Goal: Information Seeking & Learning: Learn about a topic

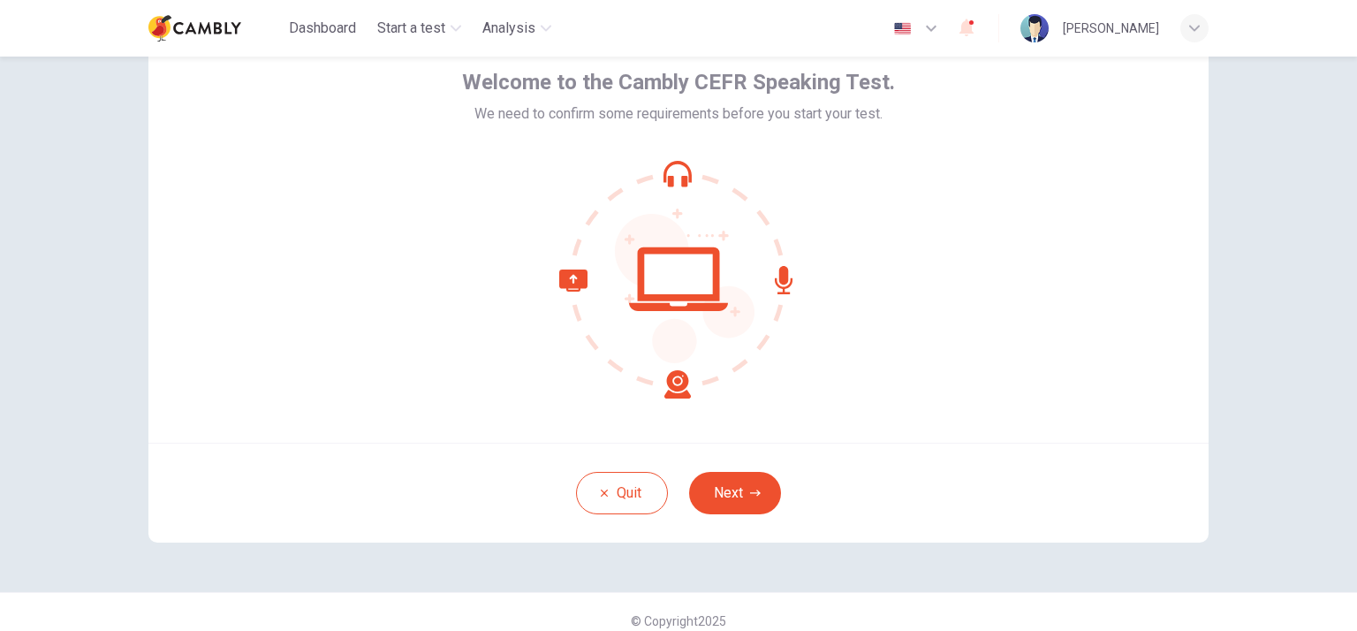
scroll to position [88, 0]
click at [750, 492] on icon "button" at bounding box center [755, 492] width 11 height 11
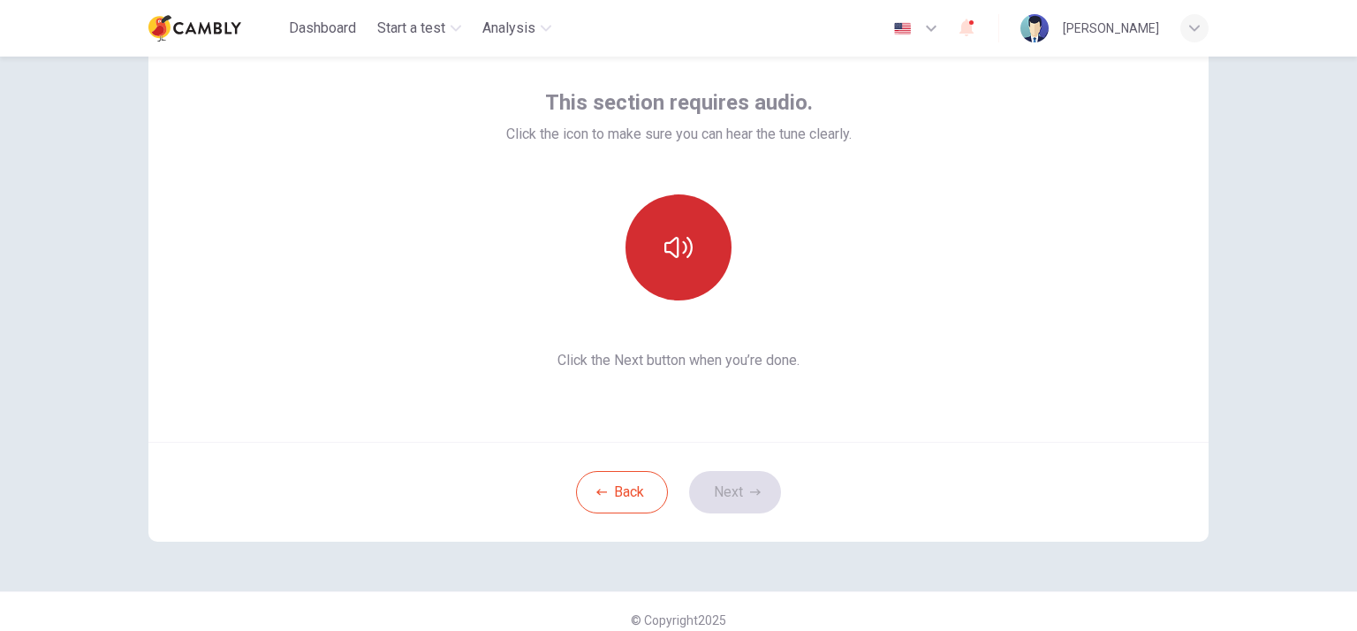
click at [667, 250] on icon "button" at bounding box center [678, 247] width 28 height 28
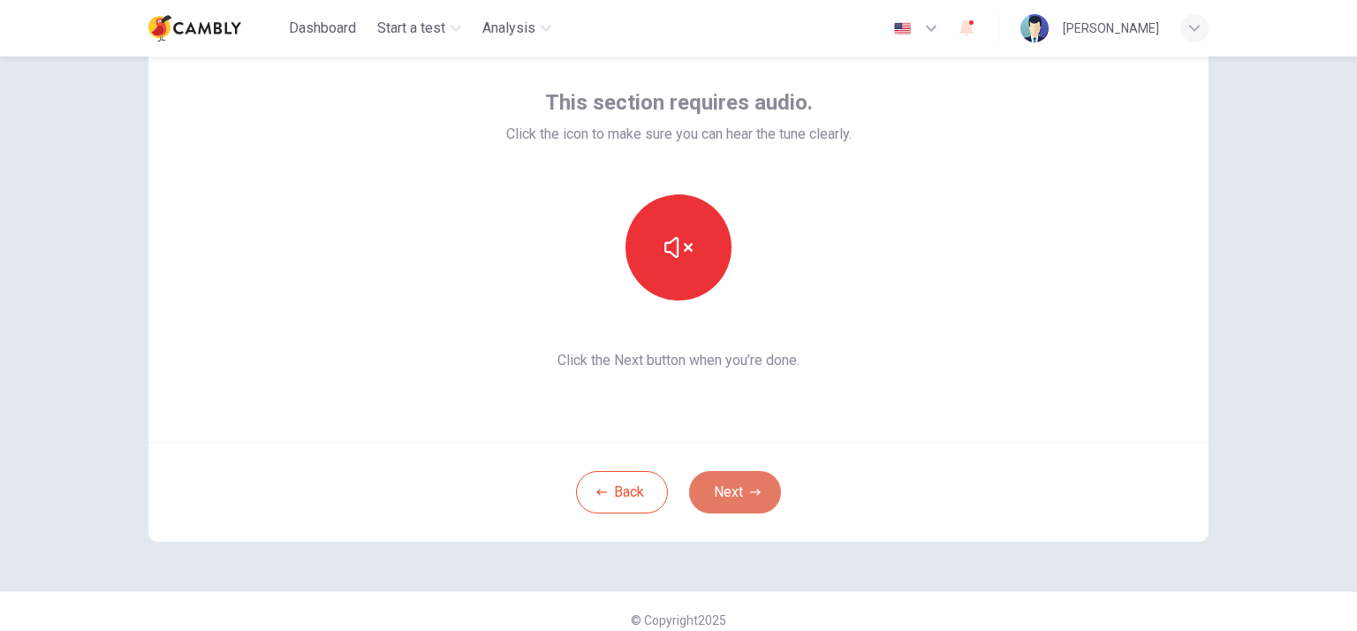
click at [728, 489] on button "Next" at bounding box center [735, 492] width 92 height 42
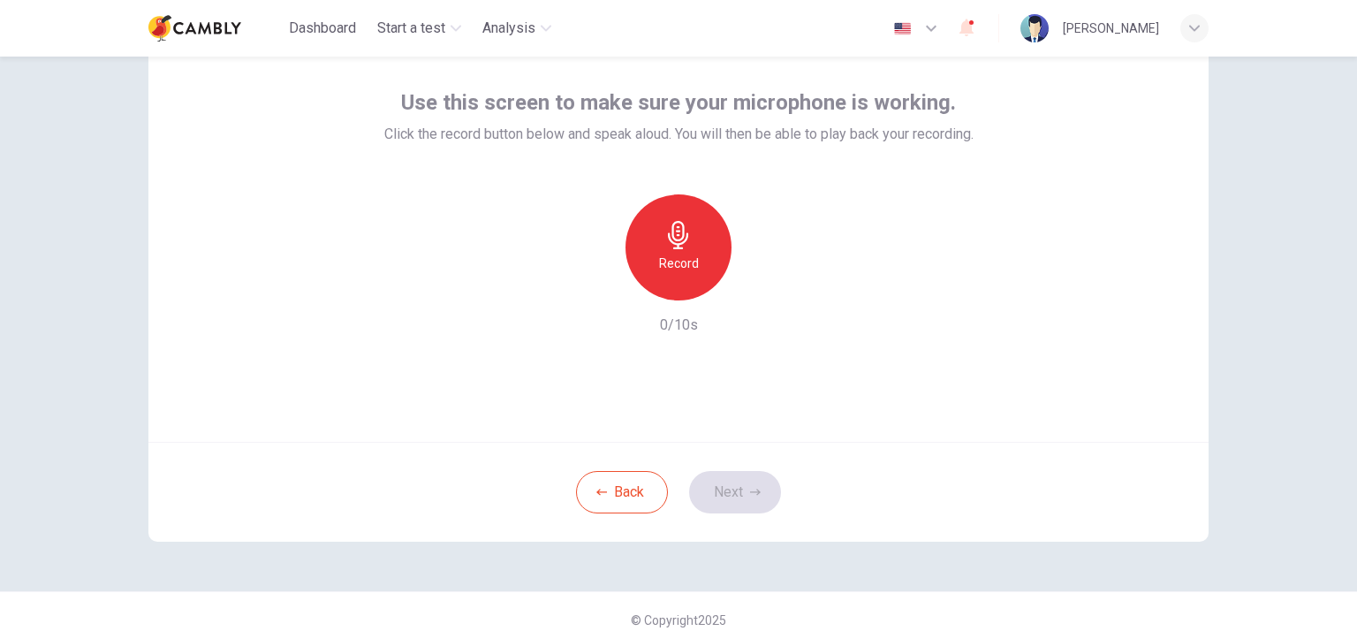
click at [668, 256] on h6 "Record" at bounding box center [679, 263] width 40 height 21
click at [735, 498] on button "Next" at bounding box center [735, 492] width 92 height 42
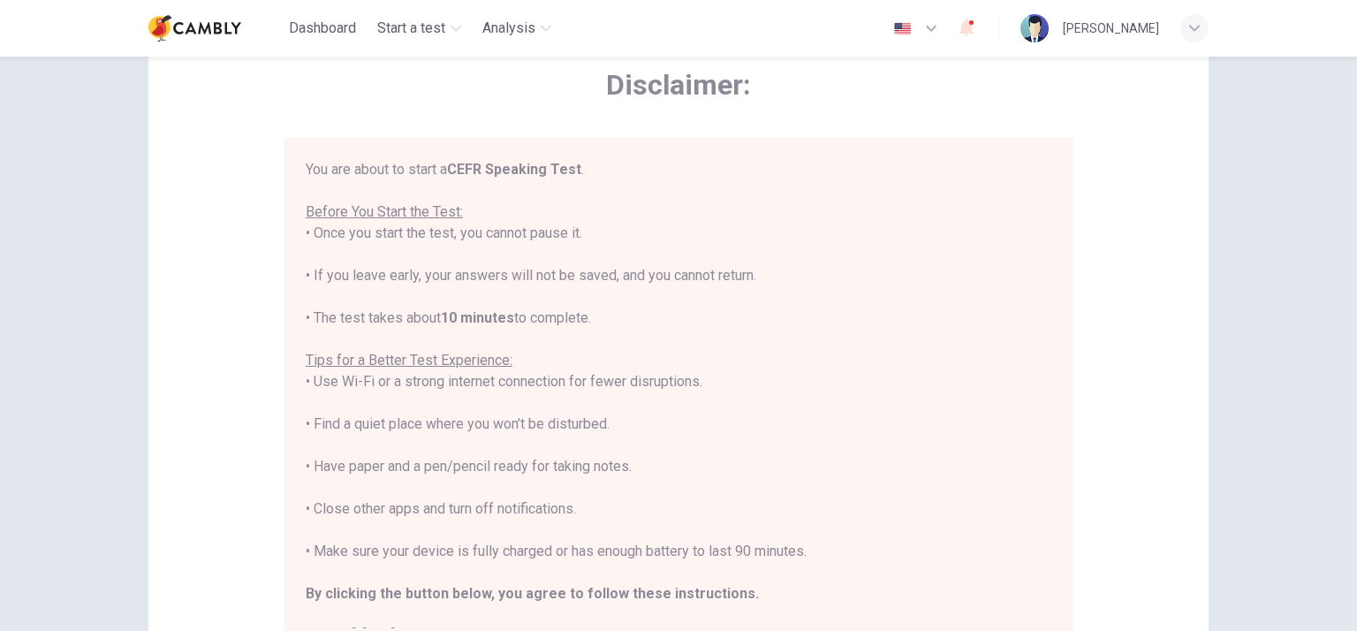
click at [942, 28] on icon "button" at bounding box center [931, 28] width 21 height 21
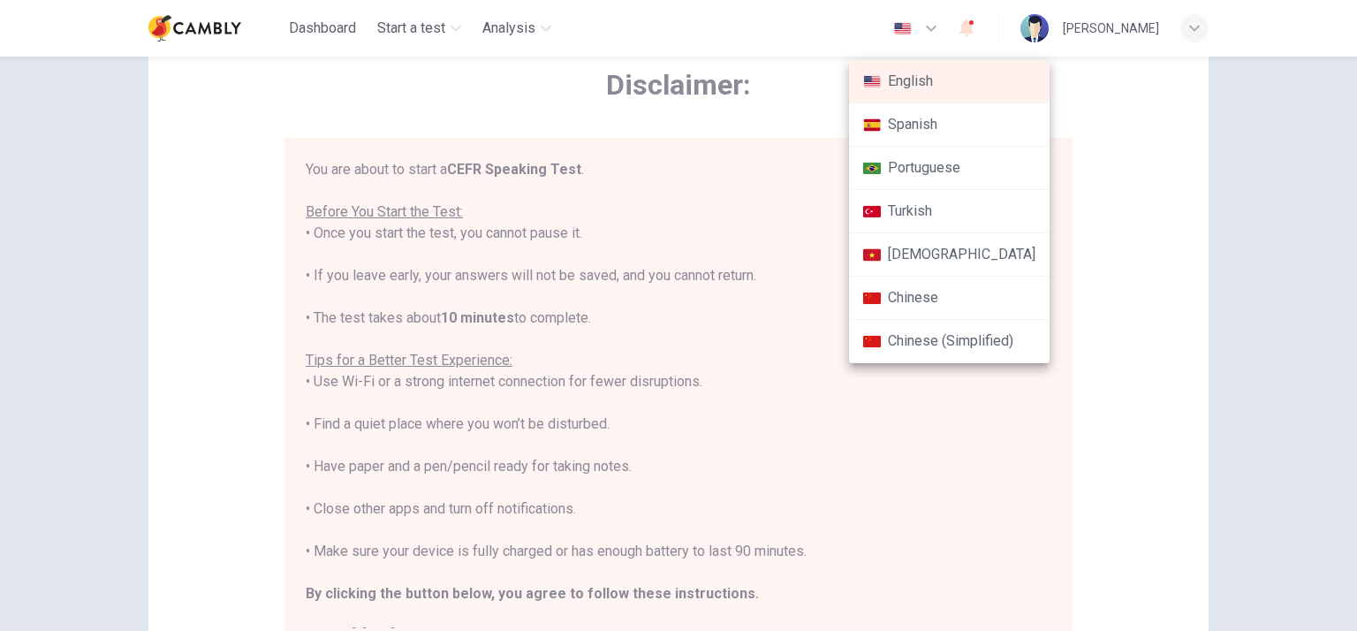
click at [921, 203] on li "Turkish" at bounding box center [949, 211] width 201 height 43
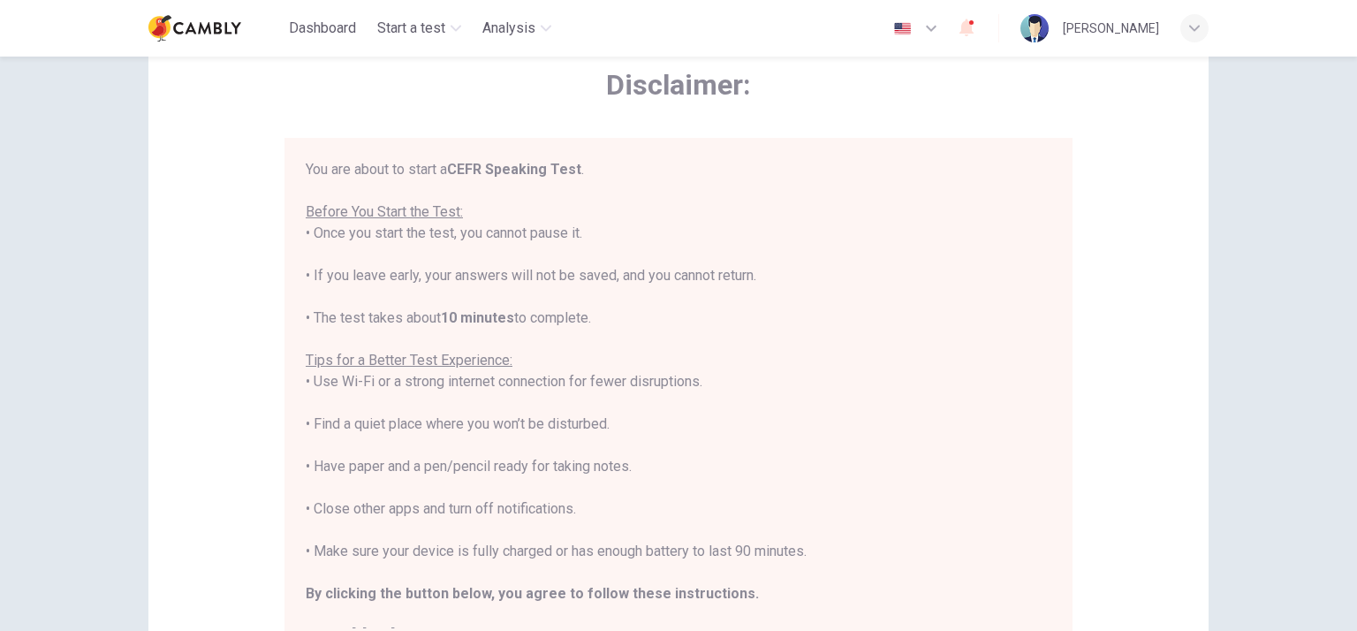
type input "**"
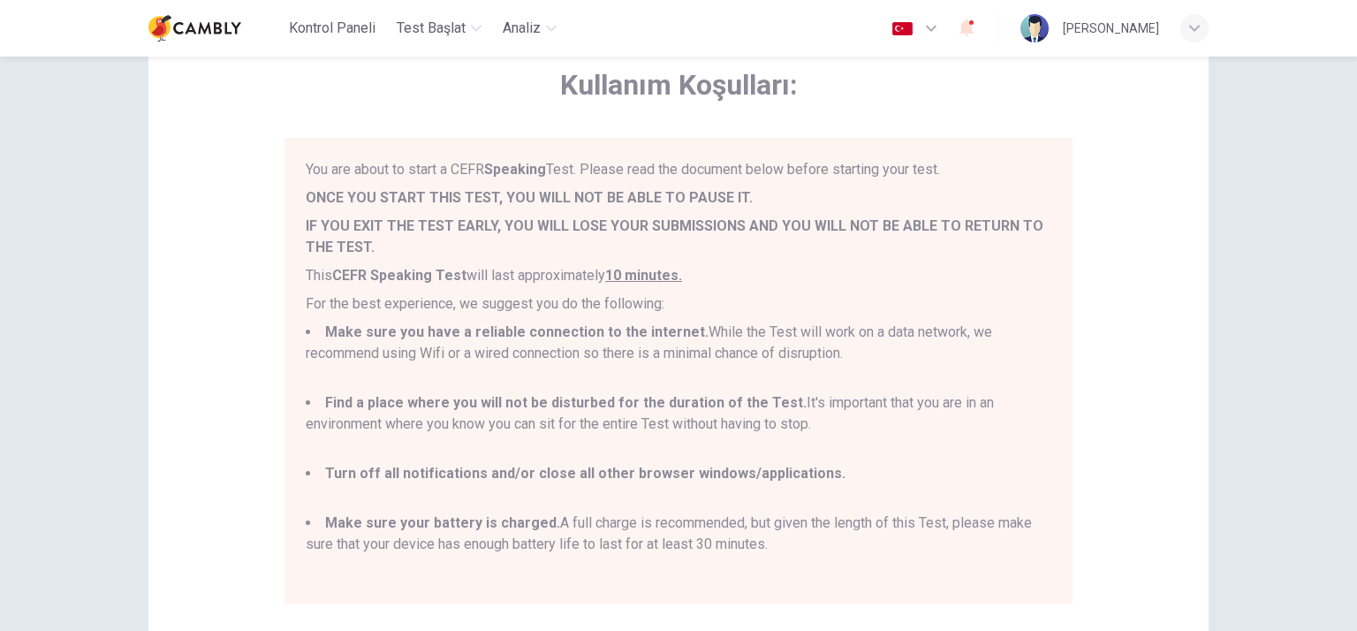
drag, startPoint x: 306, startPoint y: 166, endPoint x: 907, endPoint y: 540, distance: 708.3
click at [907, 540] on div "You are about to start a CEFR Speaking Test. Please read the document below bef…" at bounding box center [679, 371] width 746 height 424
copy div "ou are about to start a CEFR Speaking Test. Please read the document below befo…"
click at [1102, 315] on div "Kullanım Koşulları: You are about to start a CEFR Speaking Test. Please read th…" at bounding box center [678, 331] width 1060 height 626
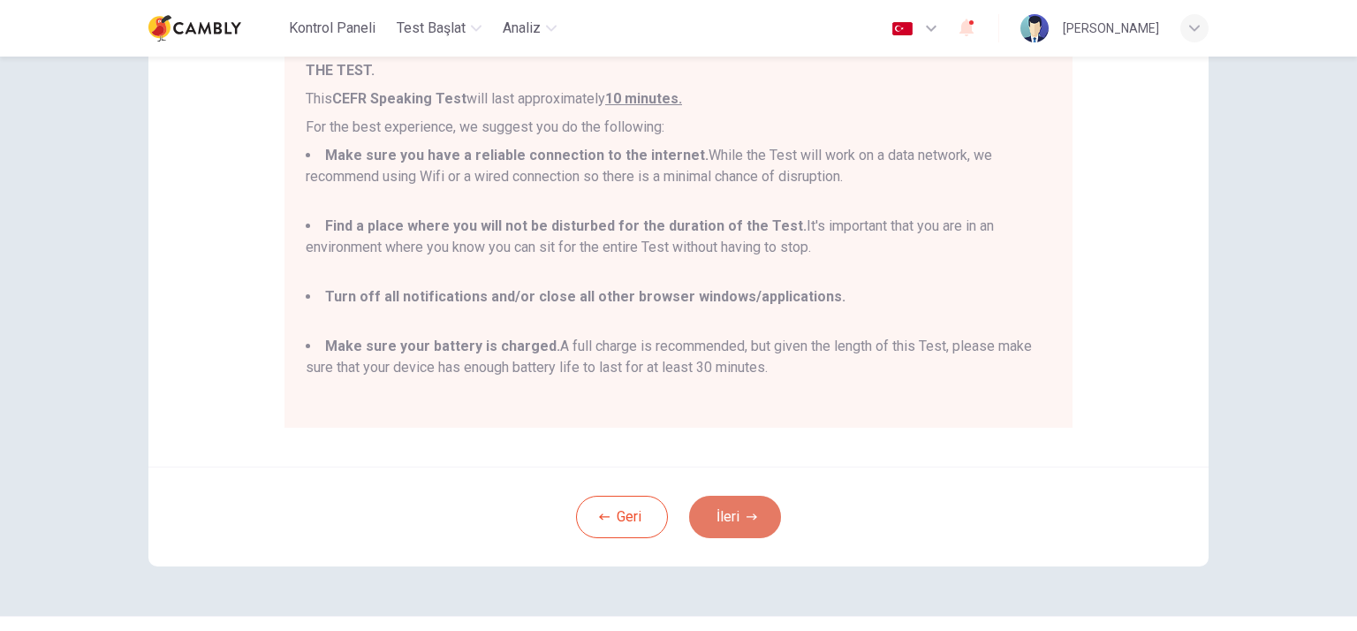
click at [705, 517] on button "İleri" at bounding box center [735, 517] width 92 height 42
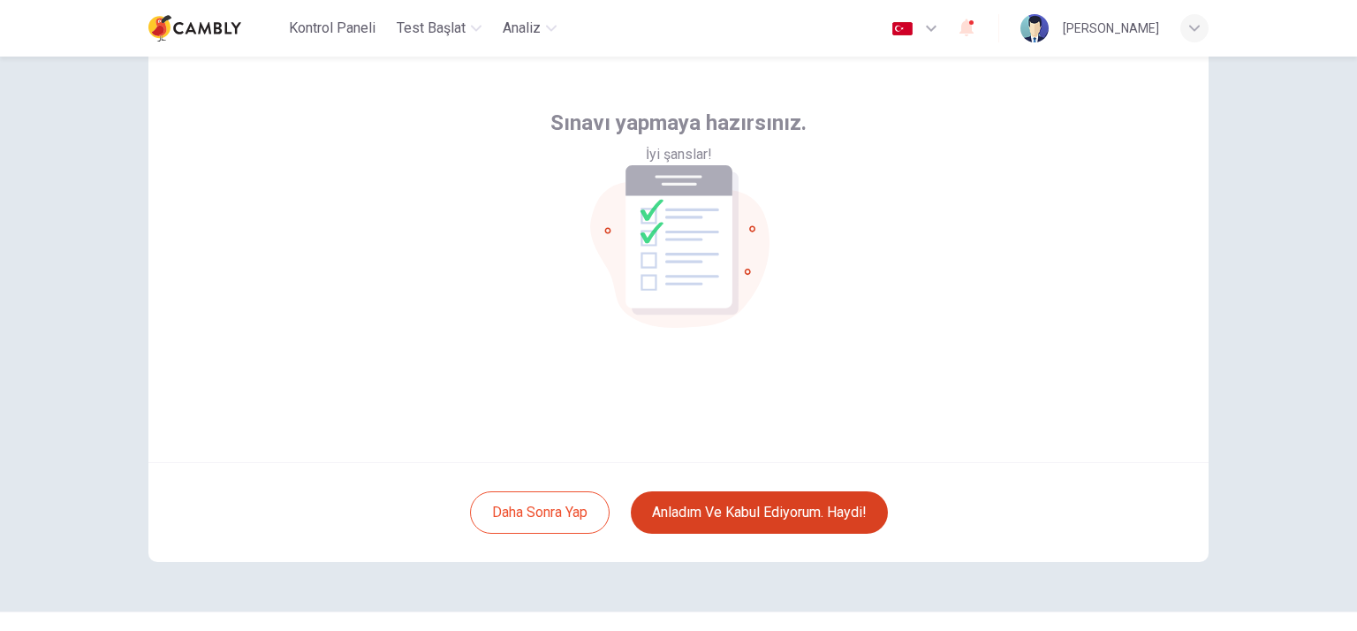
scroll to position [105, 0]
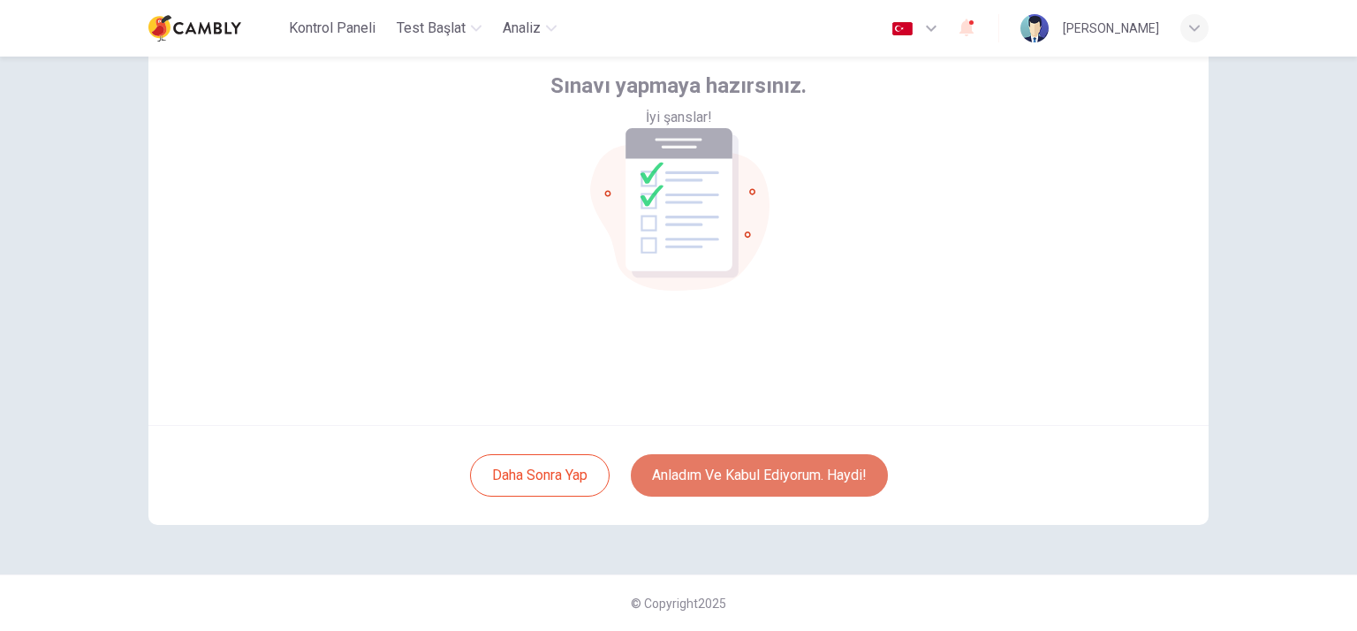
click at [732, 478] on button "Anladım ve kabul ediyorum. Haydi!" at bounding box center [759, 475] width 257 height 42
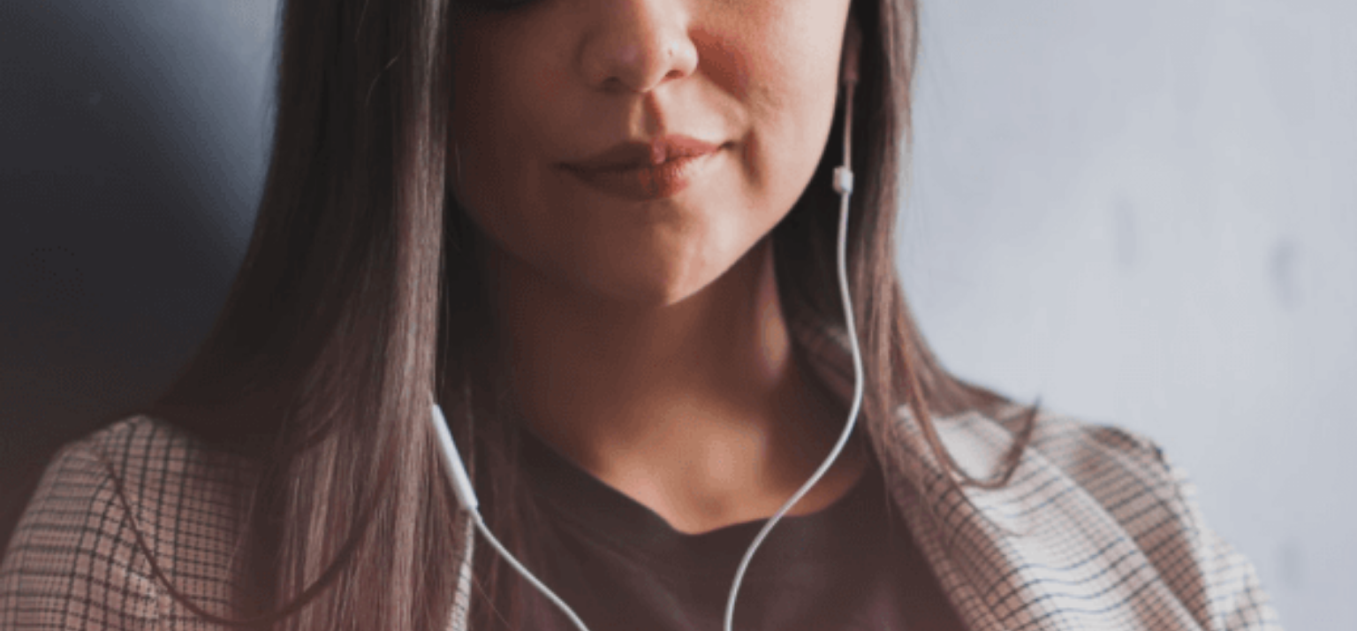
scroll to position [177, 0]
drag, startPoint x: 350, startPoint y: 361, endPoint x: 218, endPoint y: 255, distance: 169.0
click at [218, 223] on div "Please make sure your headset is on. Follow the instructions on each screen. Be…" at bounding box center [678, 201] width 1357 height 42
drag, startPoint x: 200, startPoint y: 236, endPoint x: 359, endPoint y: 354, distance: 198.3
click at [359, 223] on div "Please make sure your headset is on. Follow the instructions on each screen. Be…" at bounding box center [678, 201] width 1357 height 42
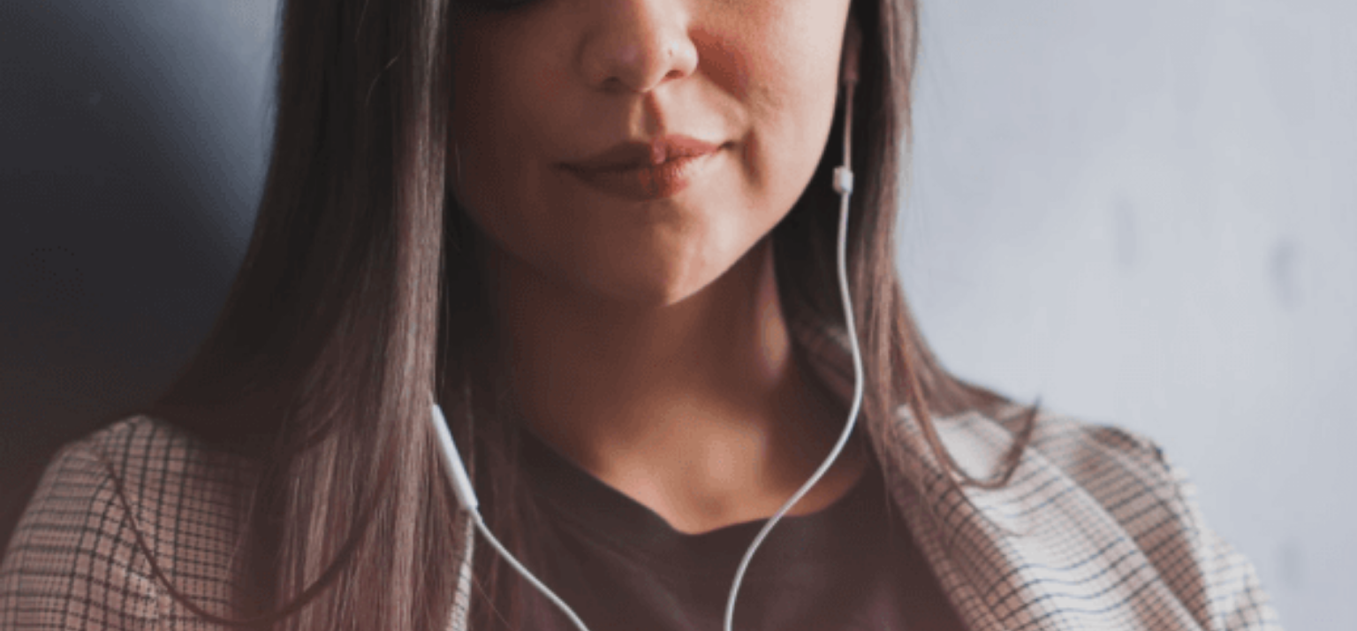
scroll to position [58, 0]
click at [56, 91] on button "Devam Et" at bounding box center [28, 127] width 56 height 72
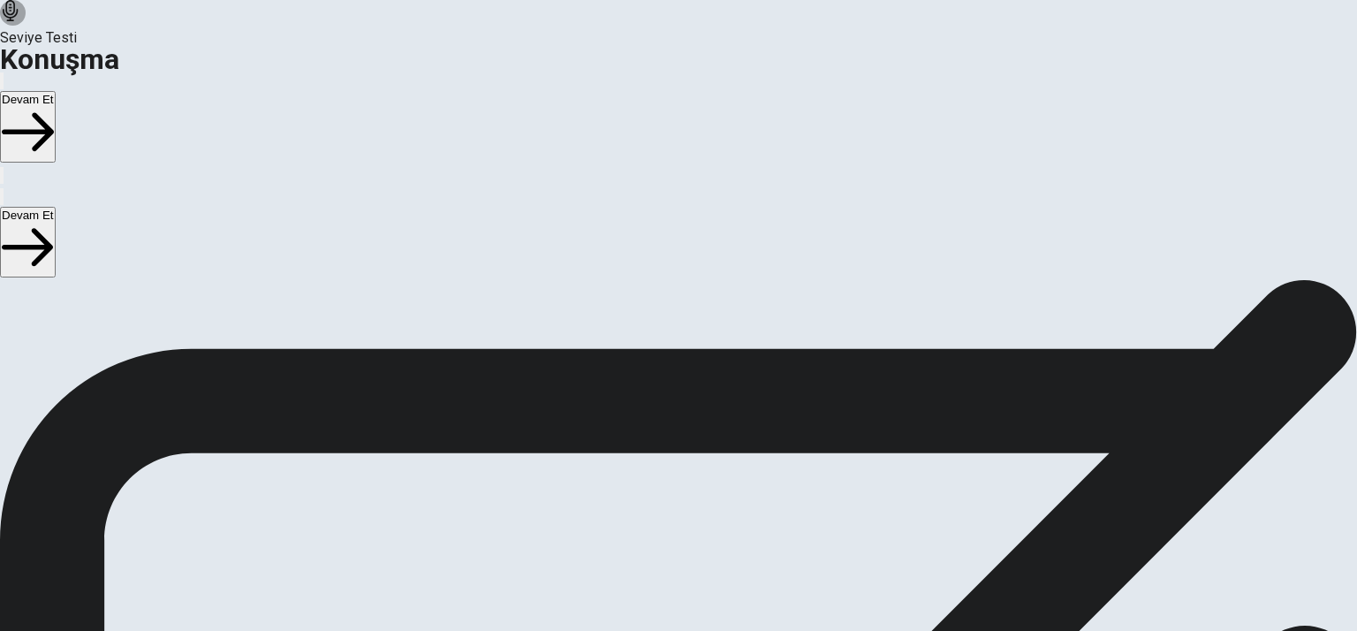
click at [659, 507] on button "Play Audio" at bounding box center [658, 498] width 4 height 17
click at [776, 470] on div "00:00:15" at bounding box center [678, 428] width 1357 height 161
click at [56, 91] on button "Devam Et" at bounding box center [28, 127] width 56 height 72
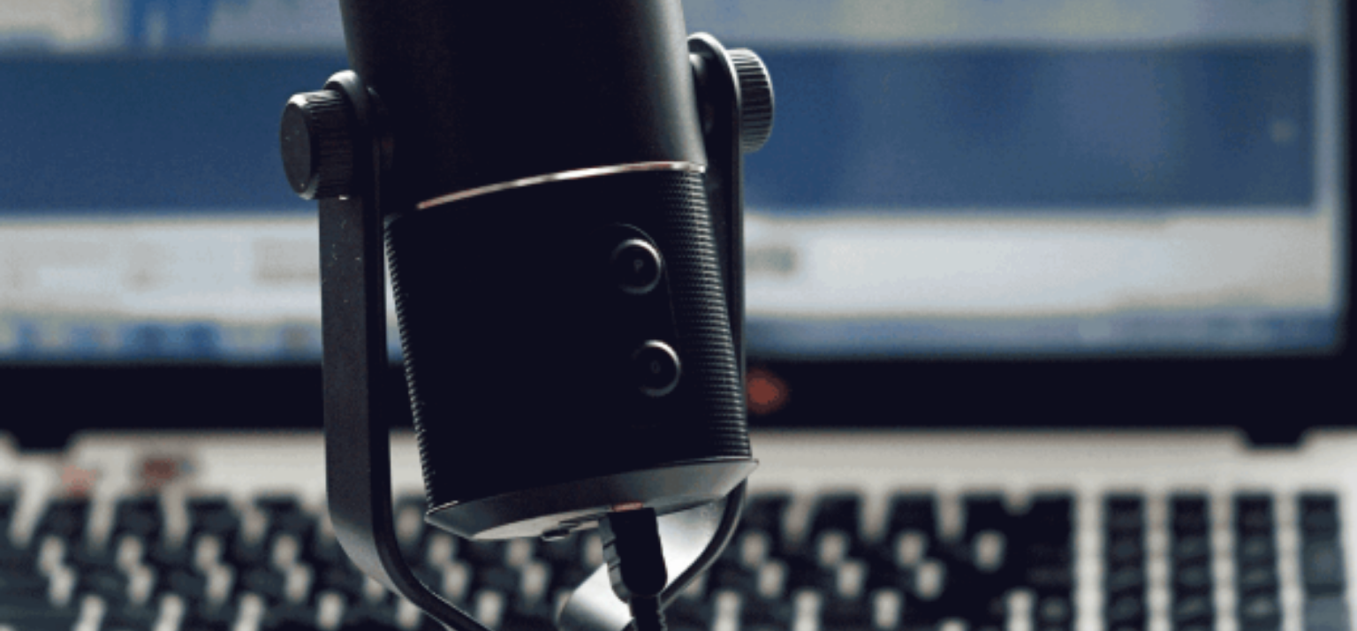
click at [56, 91] on button "Devam Et" at bounding box center [28, 127] width 56 height 72
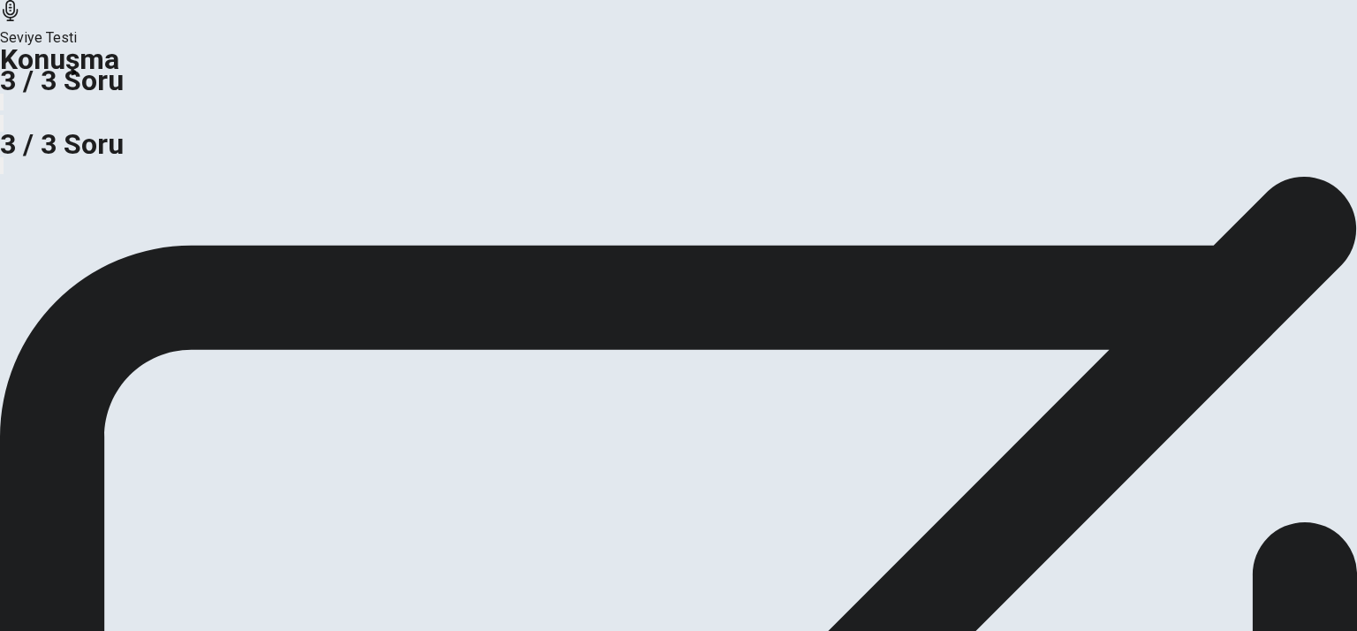
scroll to position [12, 0]
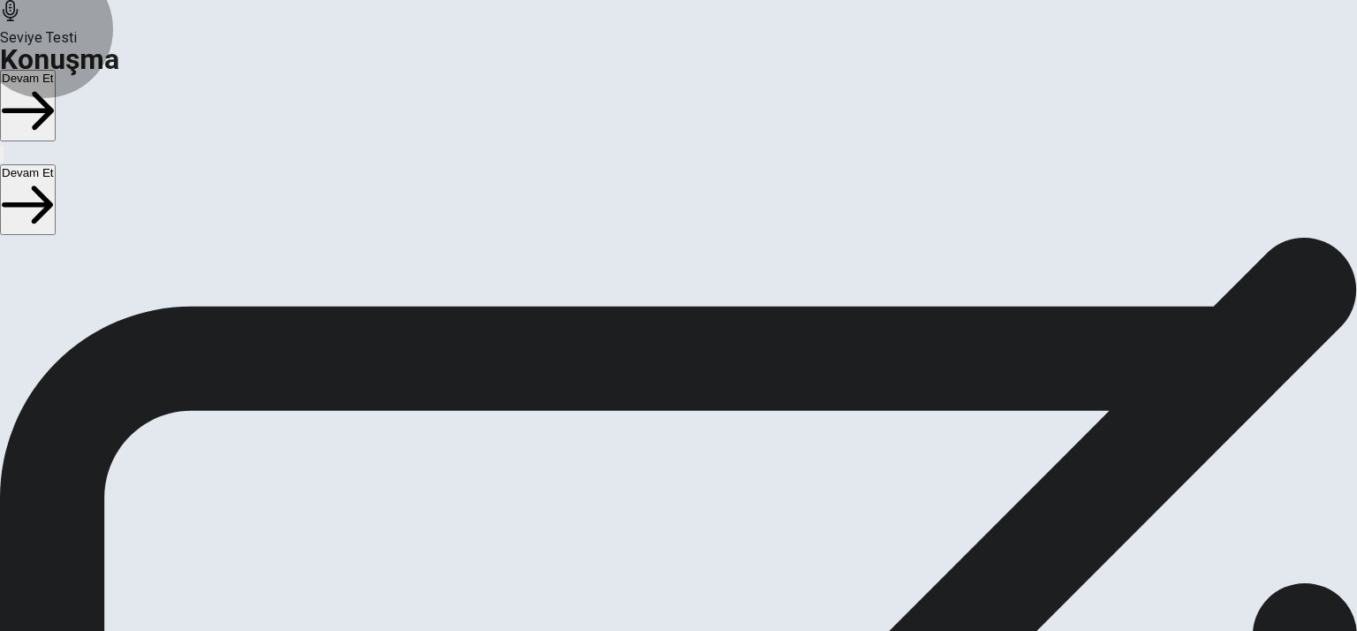
click at [56, 70] on button "Devam Et" at bounding box center [28, 106] width 56 height 72
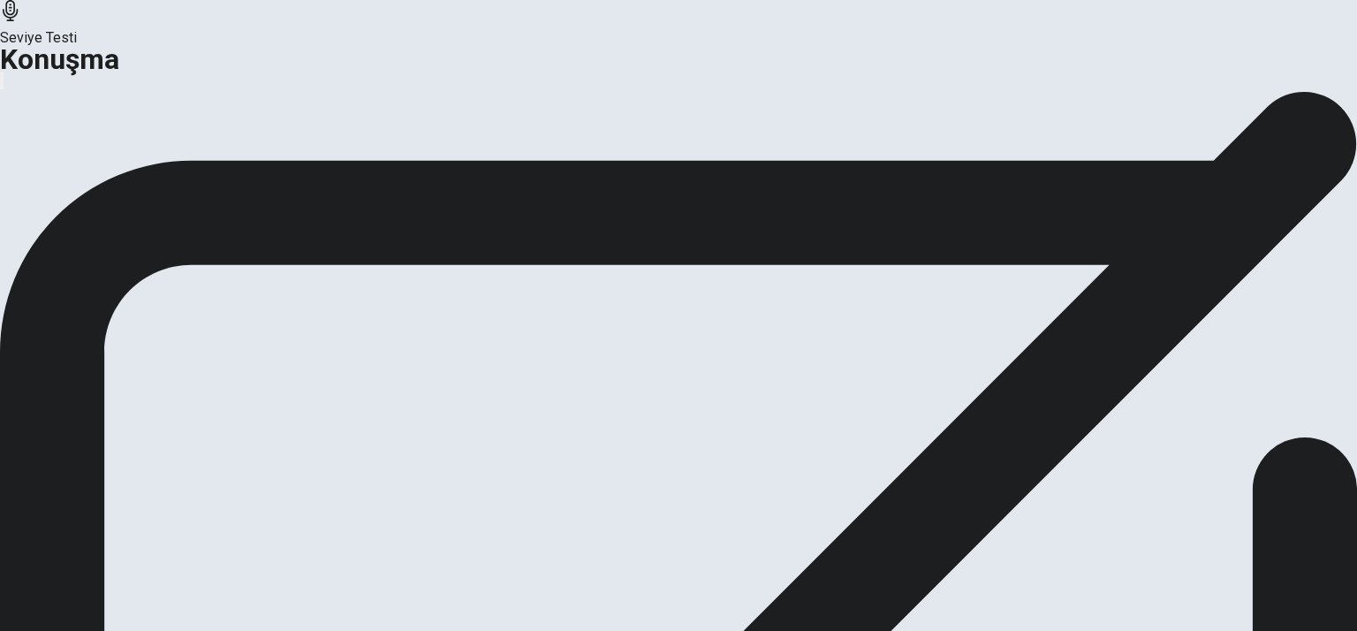
click at [133, 166] on button "Devam Et" at bounding box center [95, 154] width 77 height 24
